Goal: Task Accomplishment & Management: Manage account settings

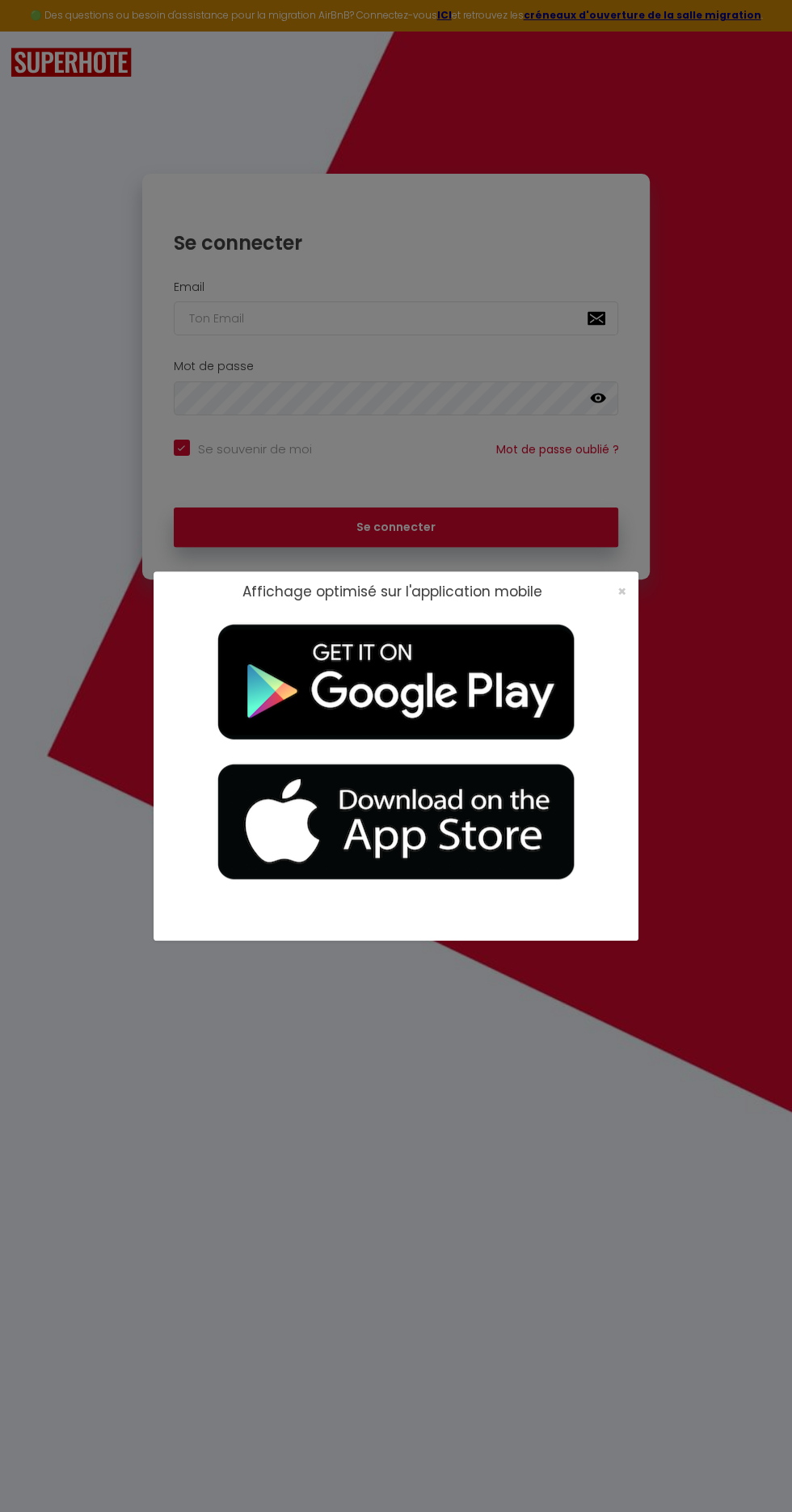
click at [479, 1157] on div "Affichage optimisé sur l'application mobile ×" at bounding box center [396, 756] width 485 height 1512
click at [619, 589] on span "×" at bounding box center [621, 591] width 8 height 20
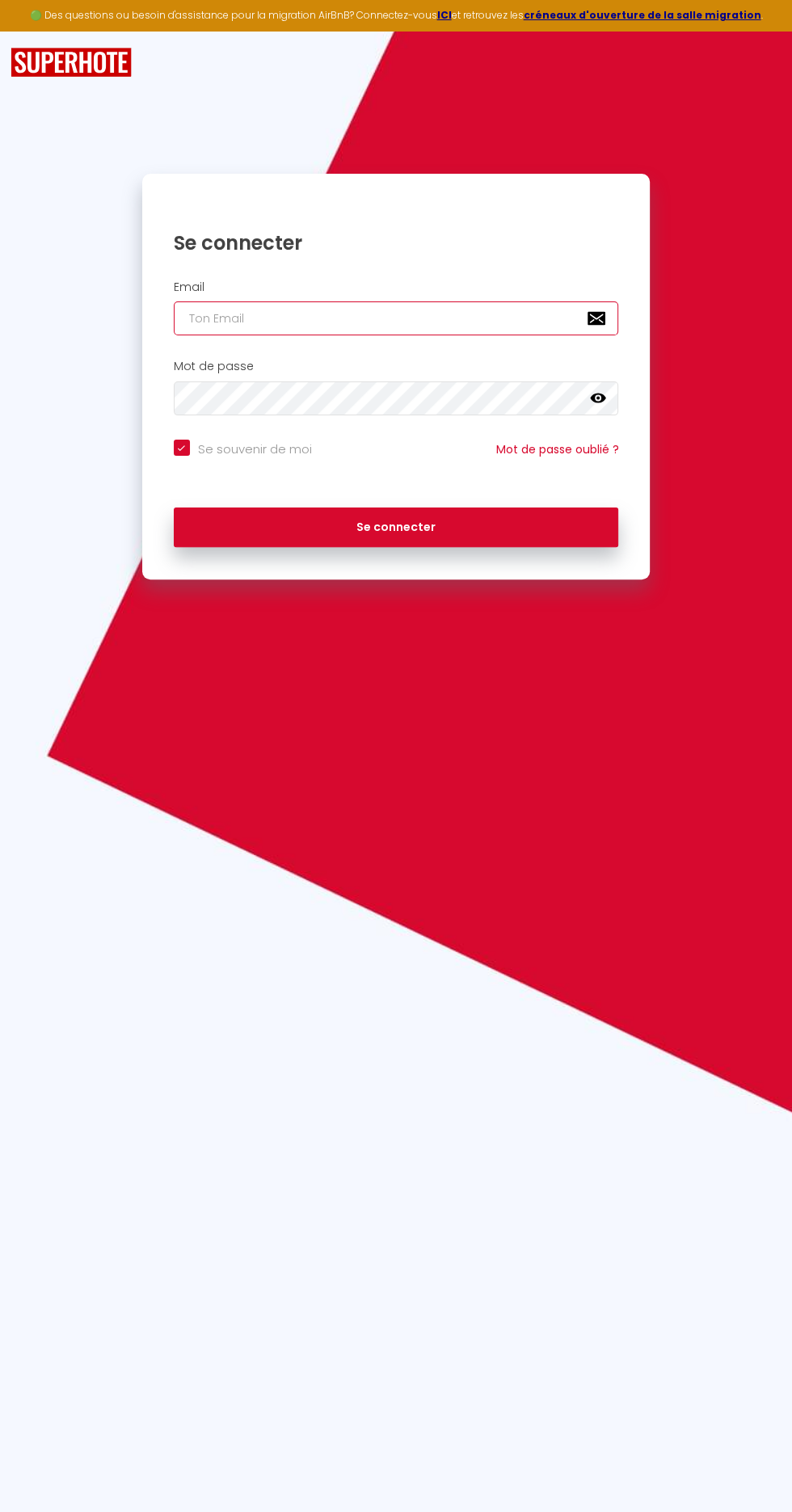
click at [227, 316] on input "email" at bounding box center [396, 318] width 445 height 34
type input "t"
checkbox input "true"
type input "th"
checkbox input "true"
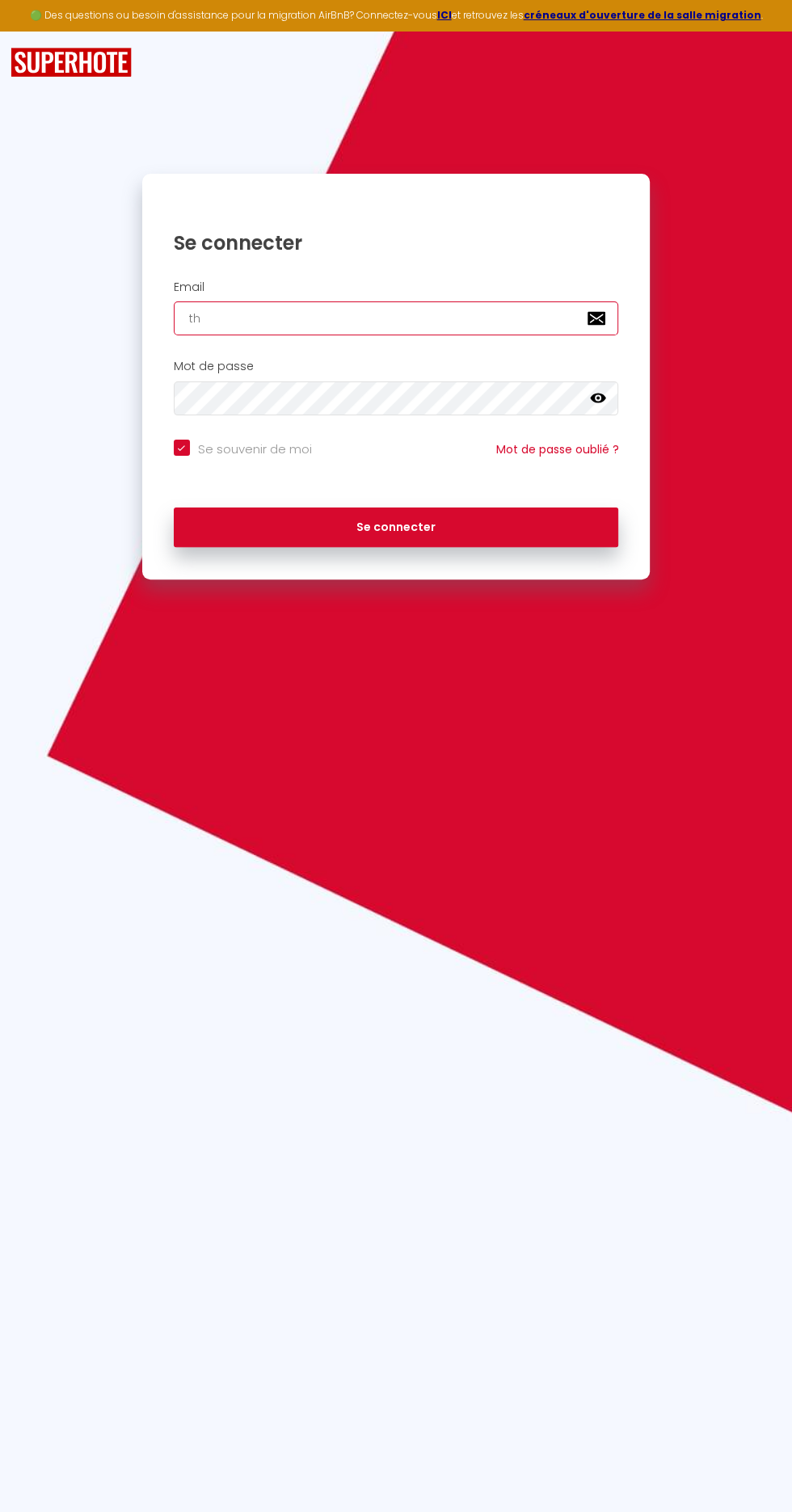
type input "tho"
checkbox input "true"
type input "[PERSON_NAME]"
checkbox input "true"
type input "[EMAIL_ADDRESS][DOMAIN_NAME]"
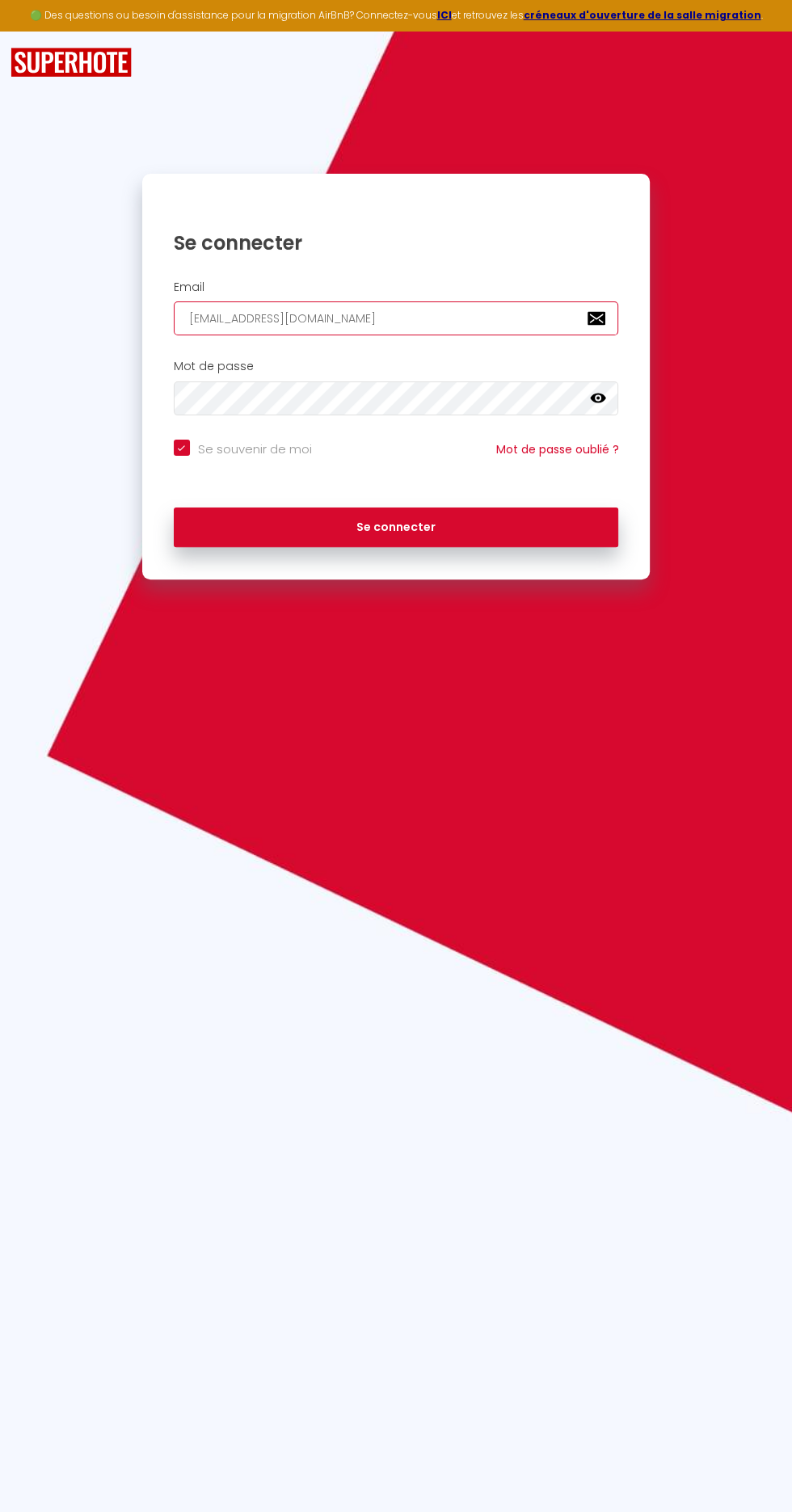
checkbox input "true"
type input "[EMAIL_ADDRESS][DOMAIN_NAME]"
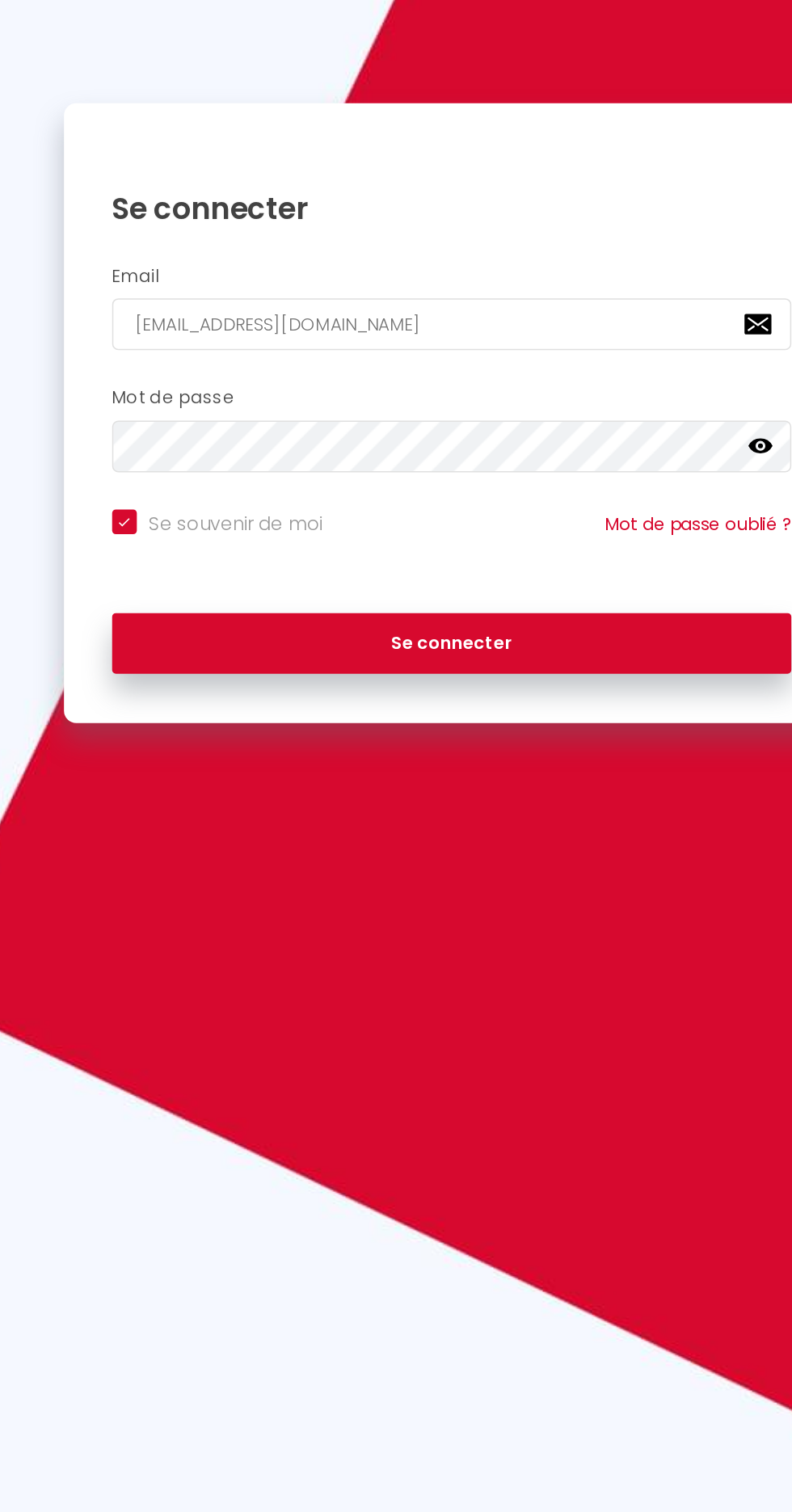
click at [598, 397] on icon at bounding box center [597, 398] width 16 height 9
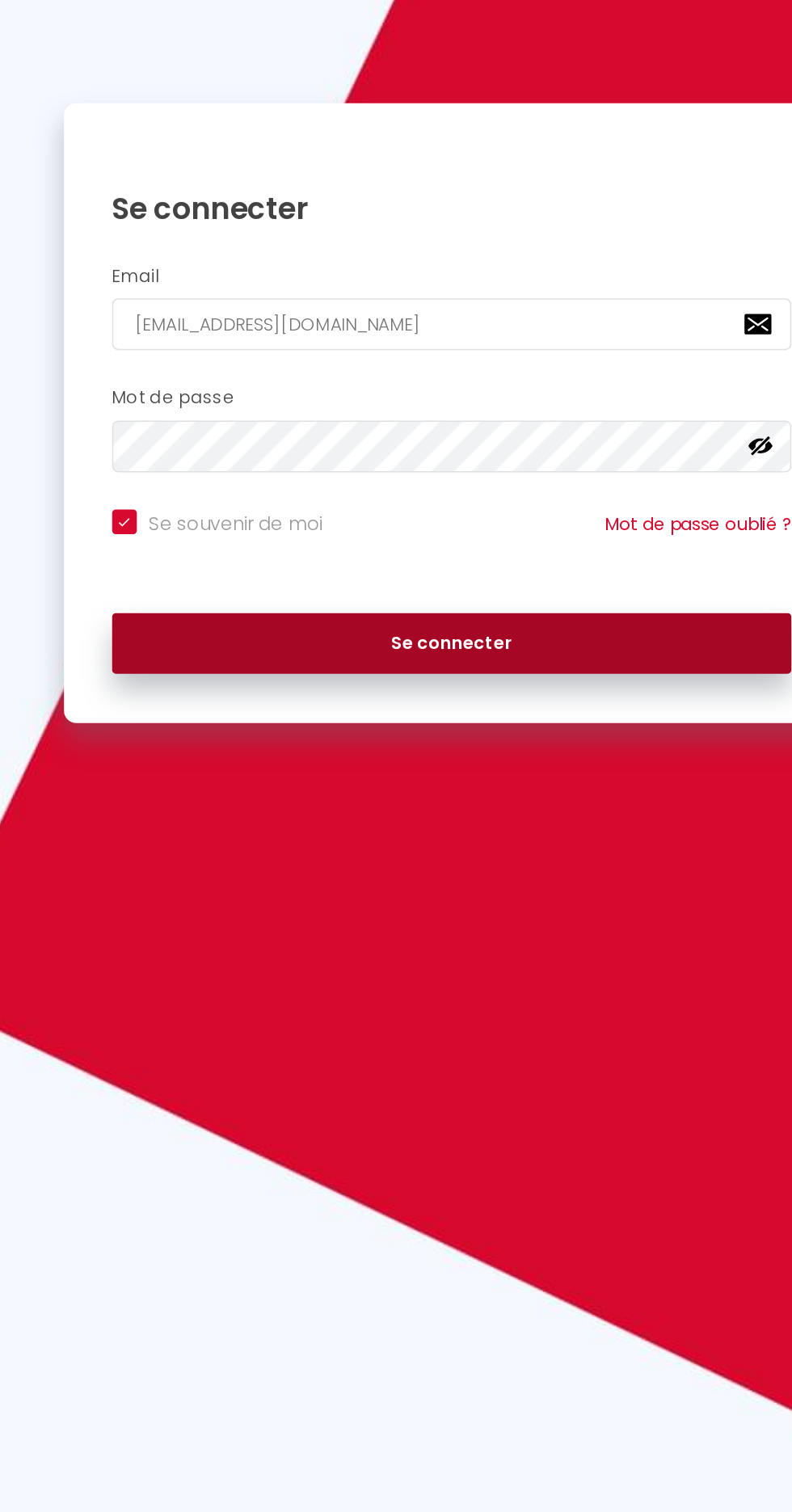
click at [476, 510] on button "Se connecter" at bounding box center [396, 528] width 445 height 41
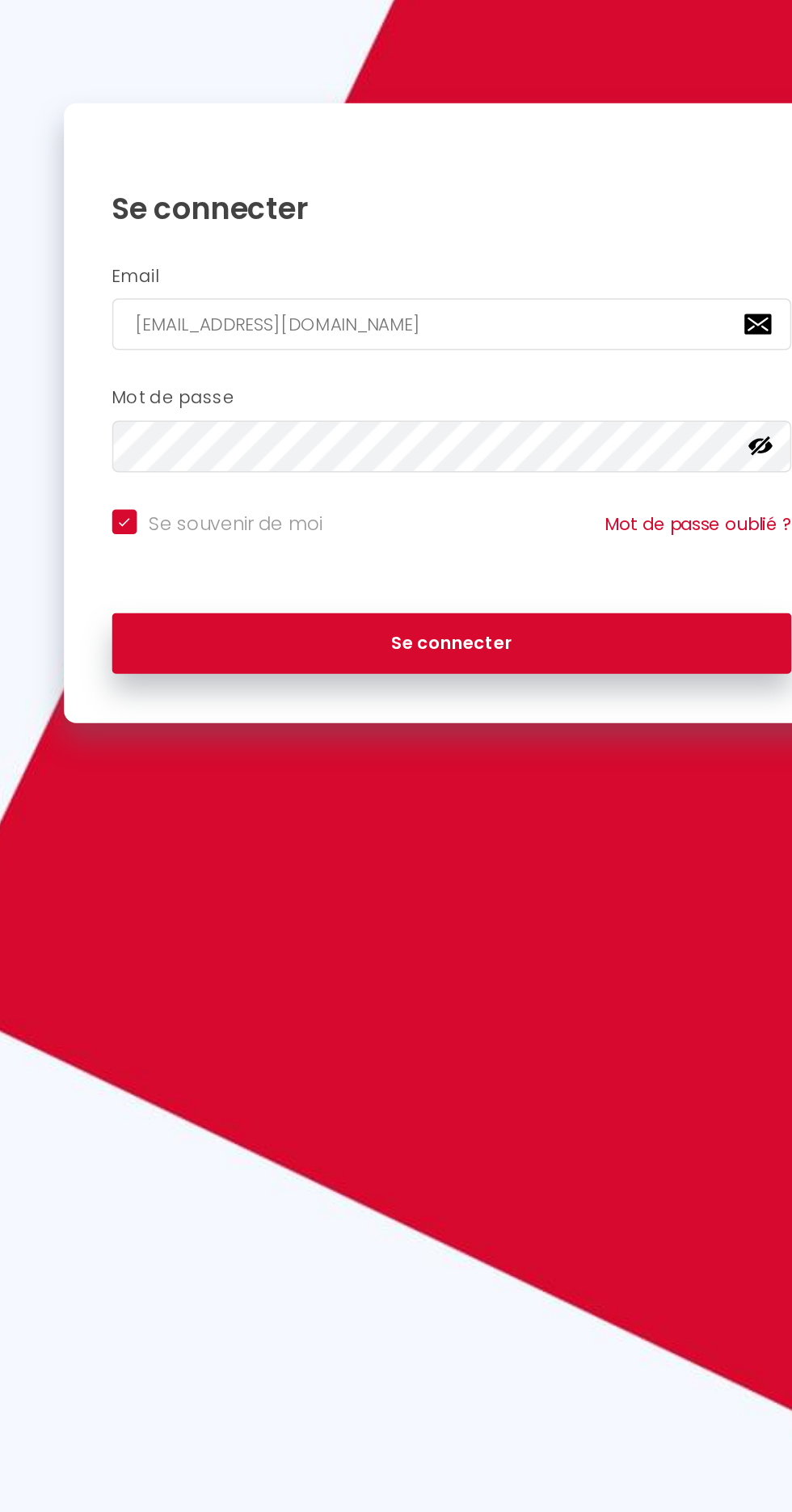
checkbox input "true"
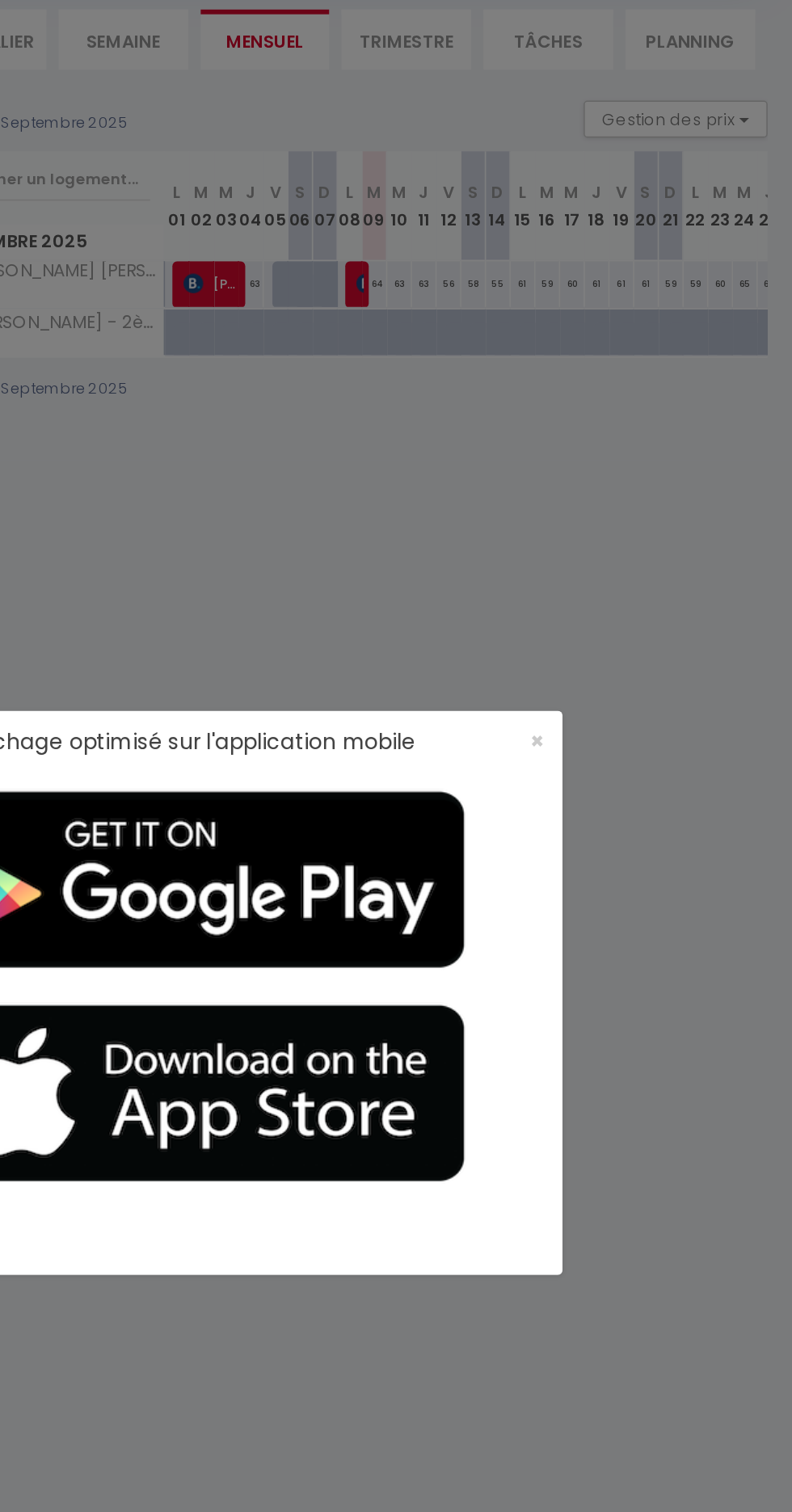
scroll to position [88, 0]
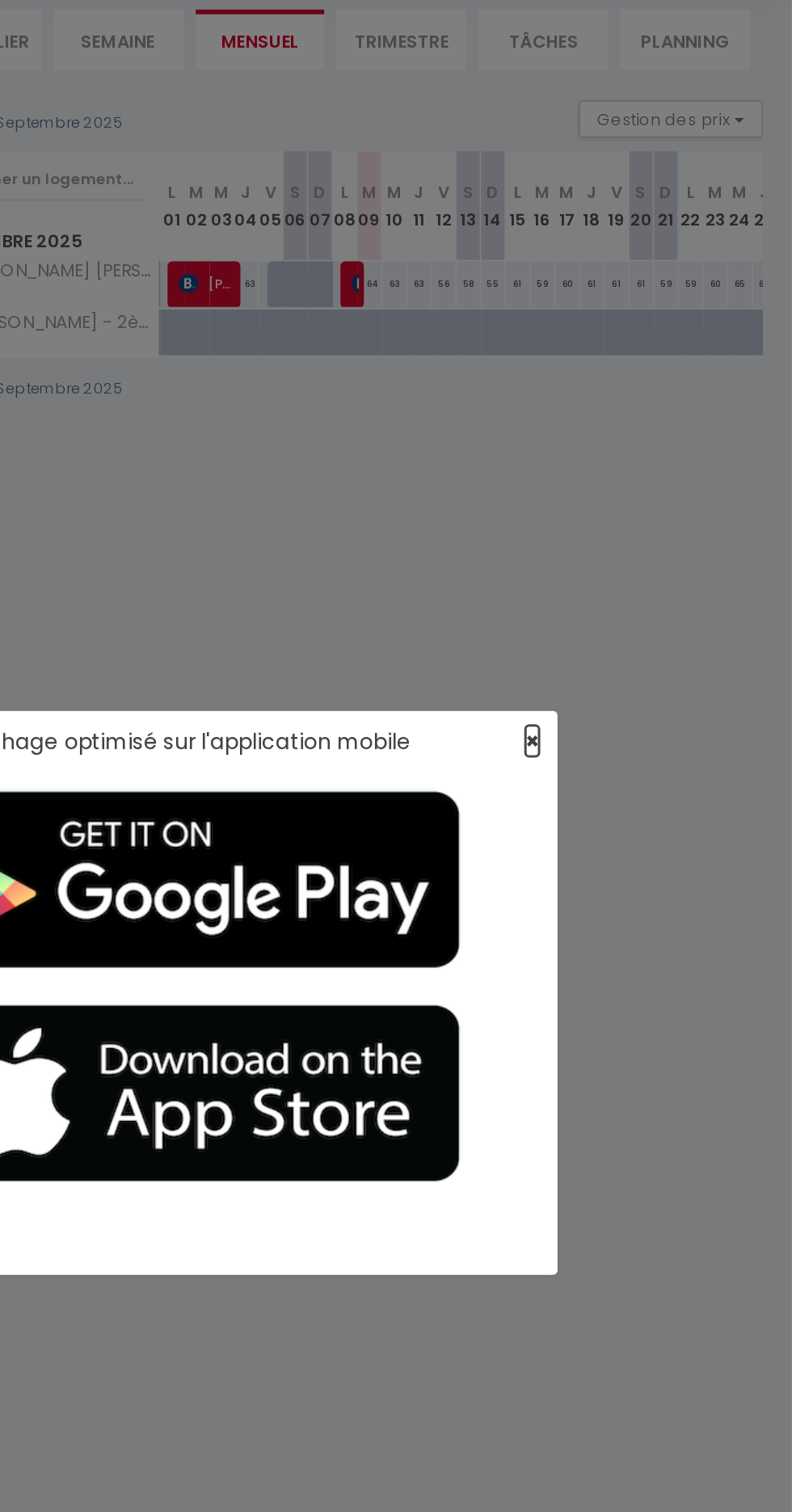
click at [622, 592] on span "×" at bounding box center [621, 591] width 8 height 20
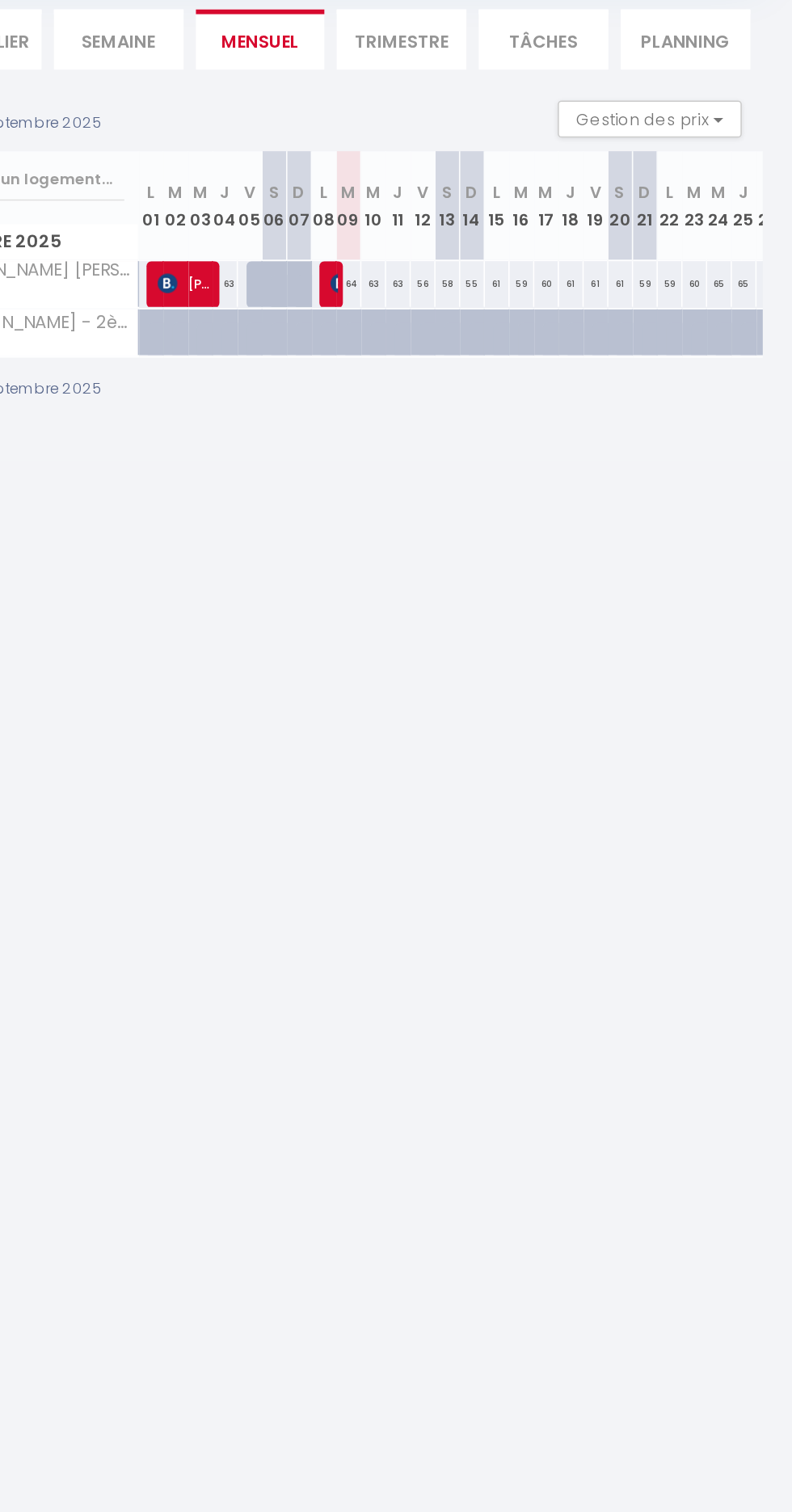
scroll to position [0, 0]
